Goal: Transaction & Acquisition: Purchase product/service

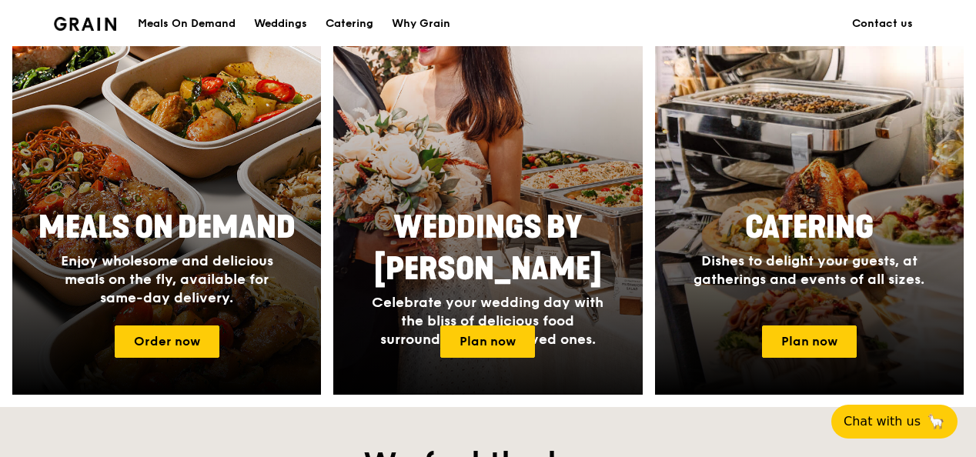
scroll to position [616, 0]
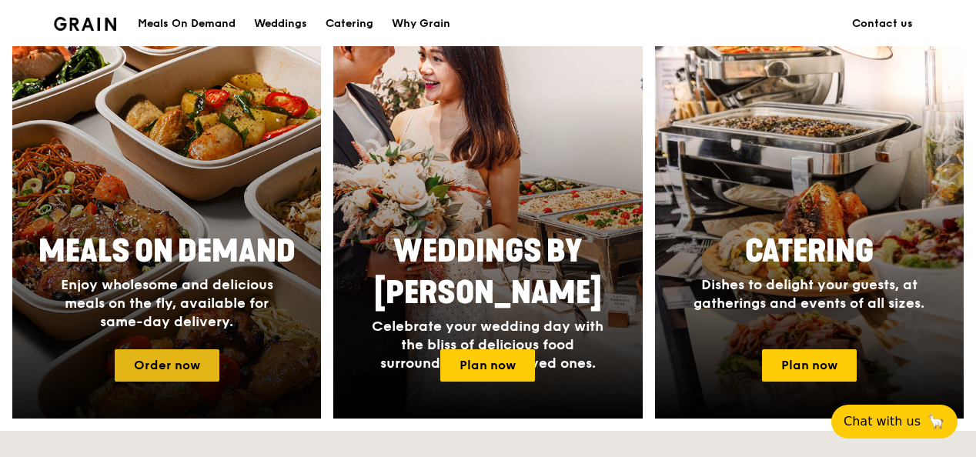
click at [144, 368] on link "Order now" at bounding box center [167, 366] width 105 height 32
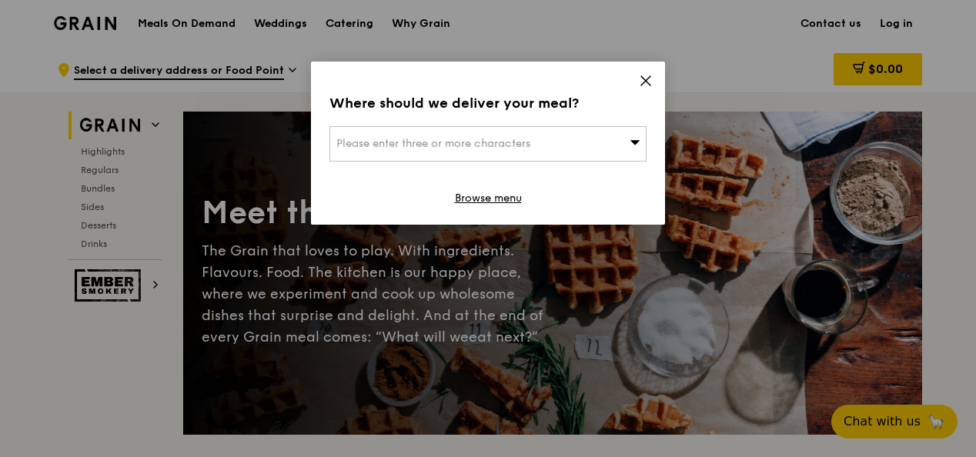
click at [584, 129] on div "Please enter three or more characters" at bounding box center [488, 143] width 317 height 35
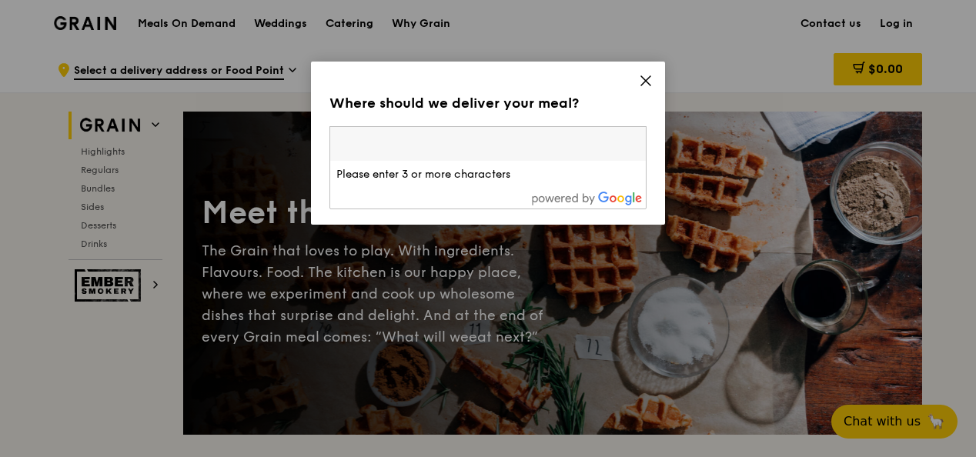
drag, startPoint x: 589, startPoint y: 126, endPoint x: 596, endPoint y: 122, distance: 7.9
click at [589, 127] on input "search" at bounding box center [488, 144] width 316 height 34
click at [639, 79] on icon at bounding box center [646, 81] width 14 height 14
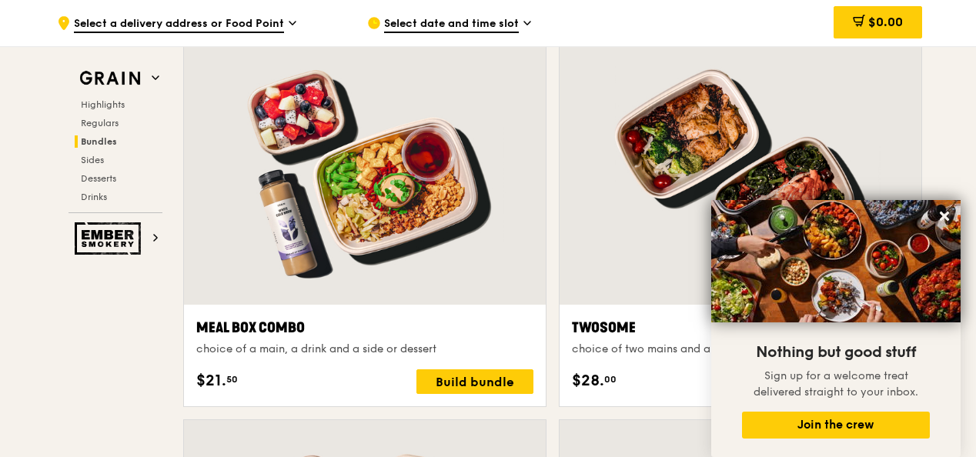
scroll to position [2310, 0]
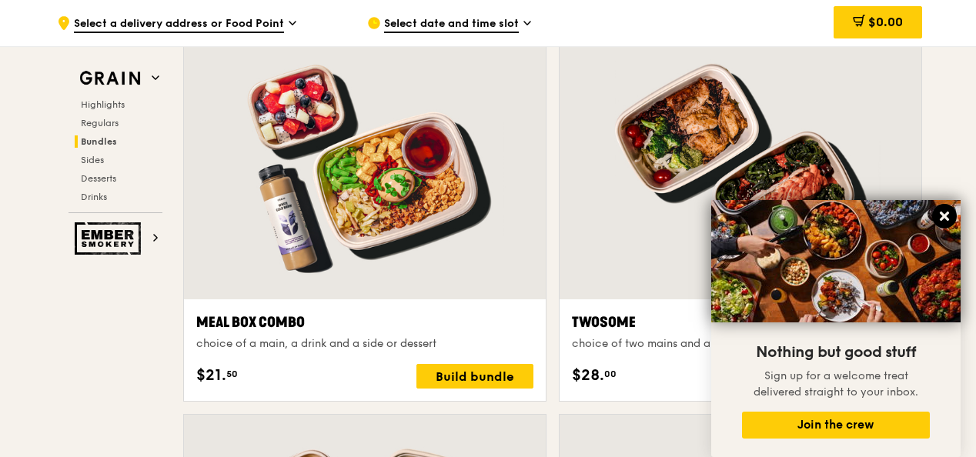
click at [950, 215] on icon at bounding box center [945, 216] width 14 height 14
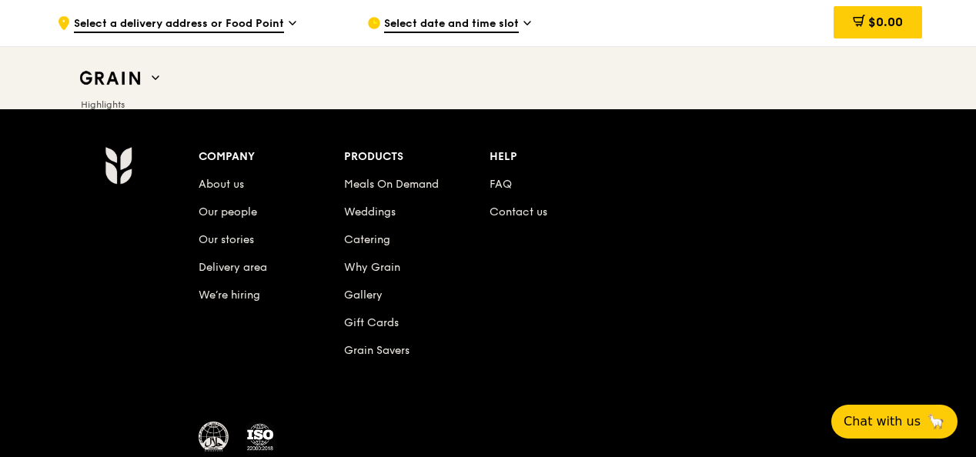
scroll to position [6469, 0]
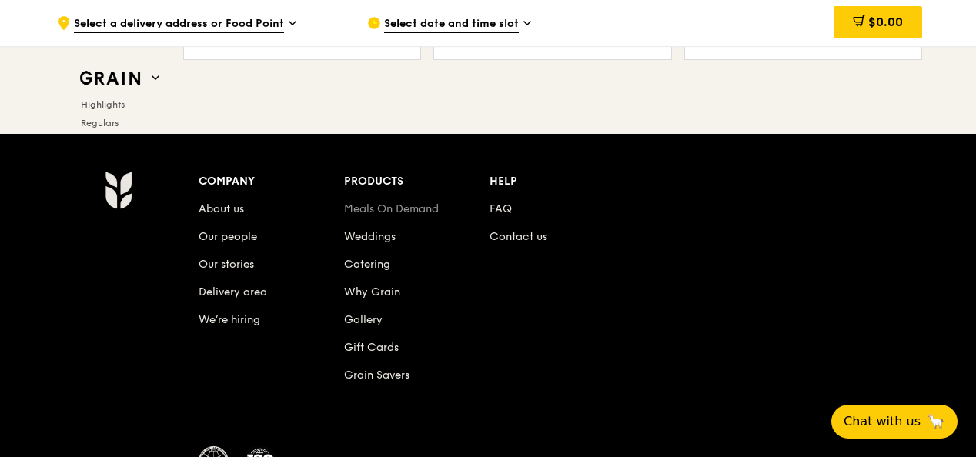
click at [399, 204] on link "Meals On Demand" at bounding box center [391, 209] width 95 height 13
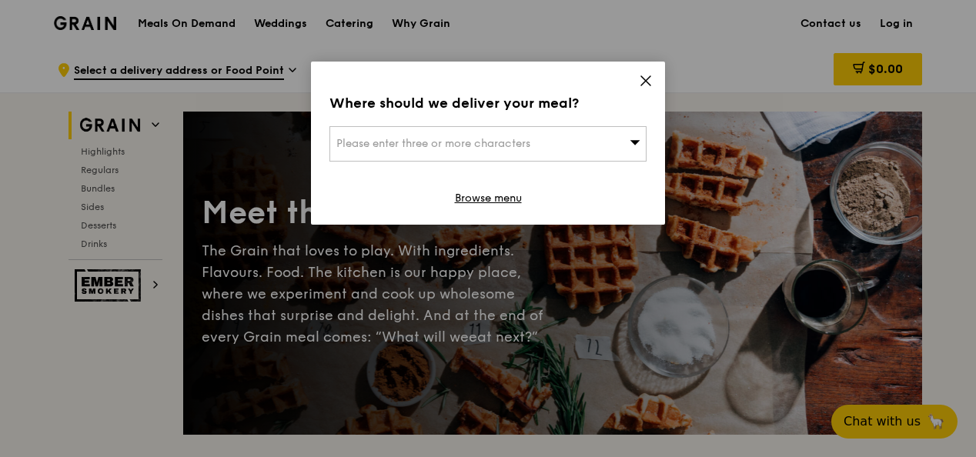
click at [487, 139] on span "Please enter three or more characters" at bounding box center [434, 143] width 194 height 13
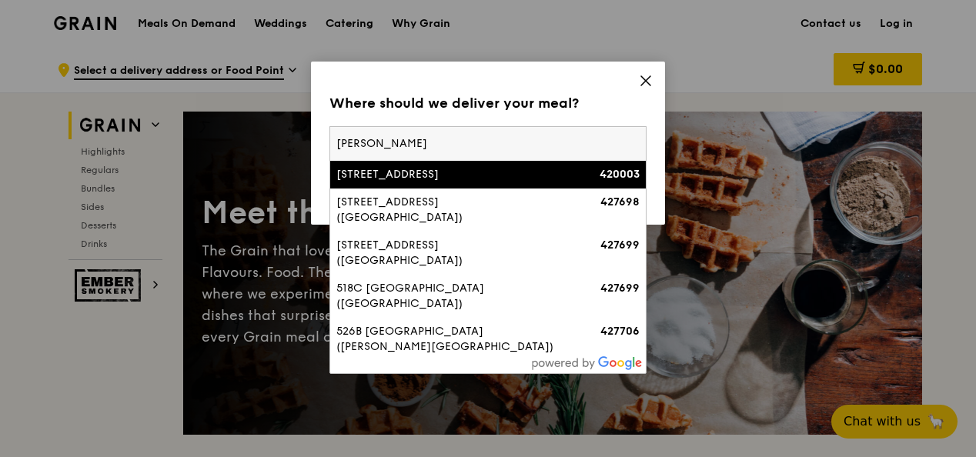
type input "joo chi"
click at [465, 180] on div "3 Joo Chiat Road" at bounding box center [451, 174] width 228 height 15
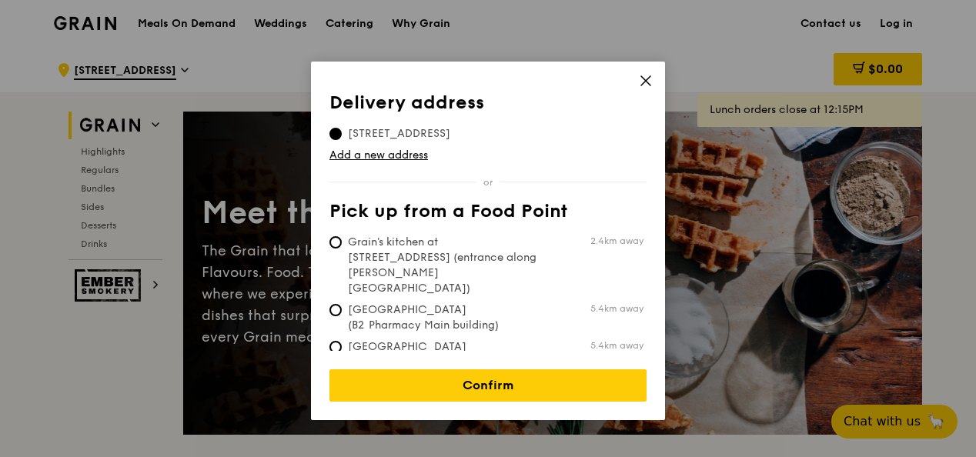
click at [647, 83] on icon at bounding box center [646, 81] width 14 height 14
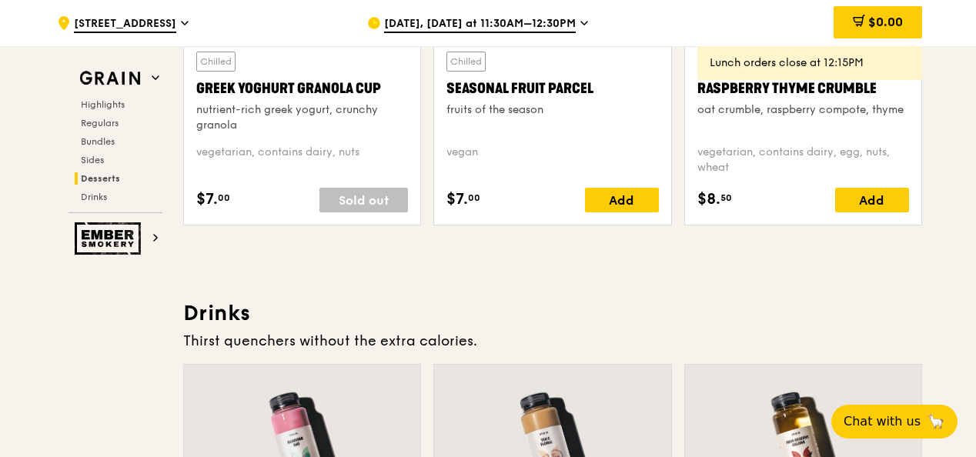
scroll to position [5314, 0]
